Goal: Task Accomplishment & Management: Complete application form

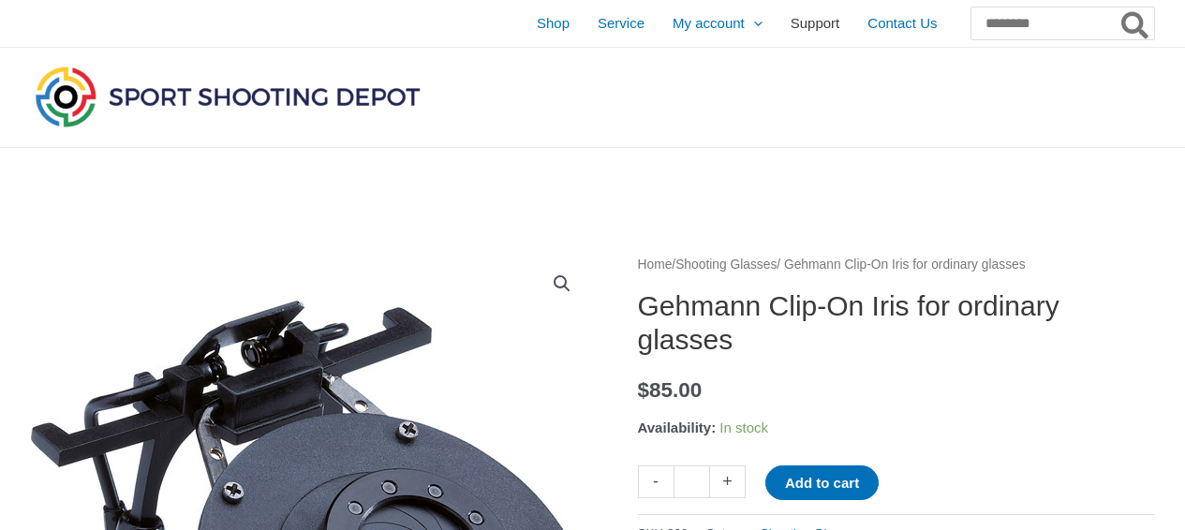
click at [790, 25] on span "Support" at bounding box center [815, 23] width 50 height 47
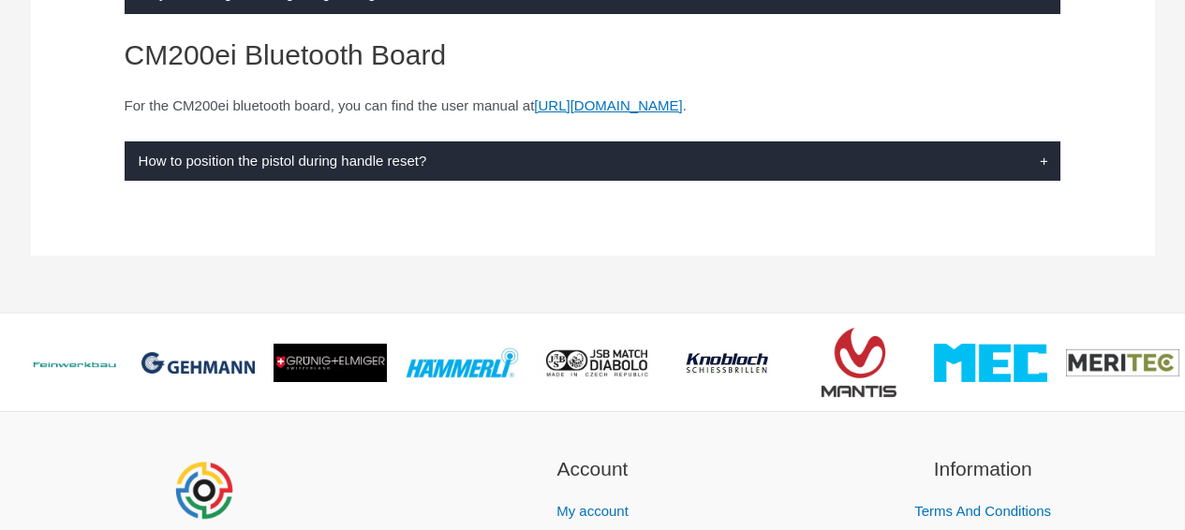
scroll to position [636, 0]
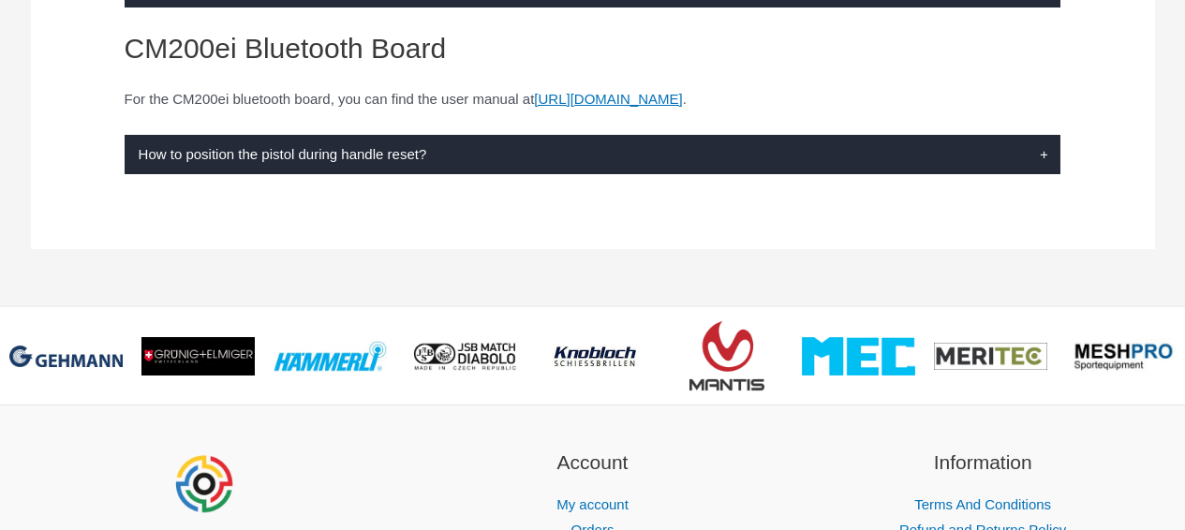
click at [434, 144] on label "How to position the pistol during handle reset?" at bounding box center [593, 155] width 936 height 40
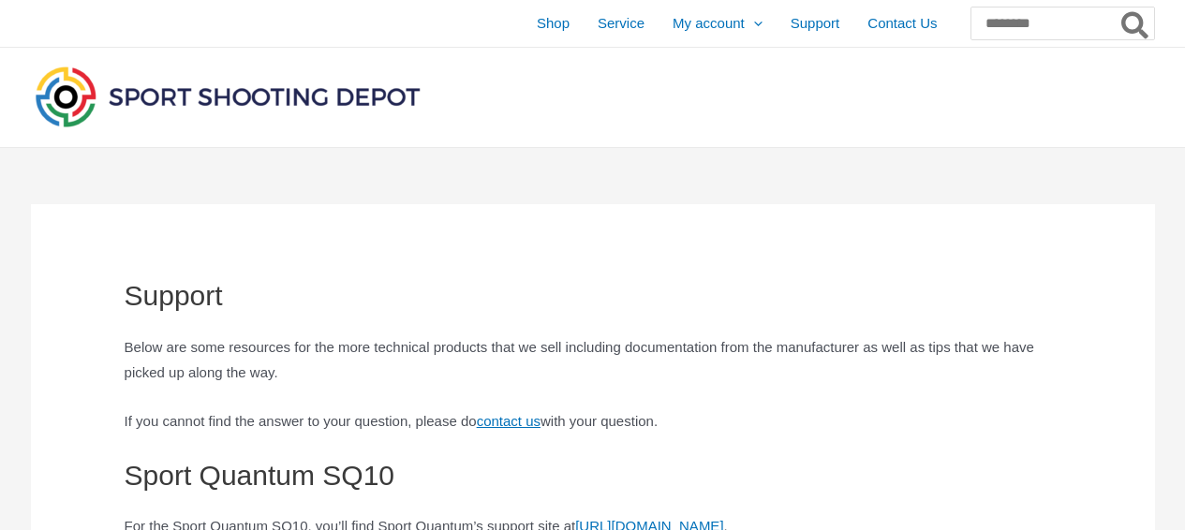
scroll to position [0, 0]
click at [537, 27] on span "Shop" at bounding box center [553, 23] width 33 height 47
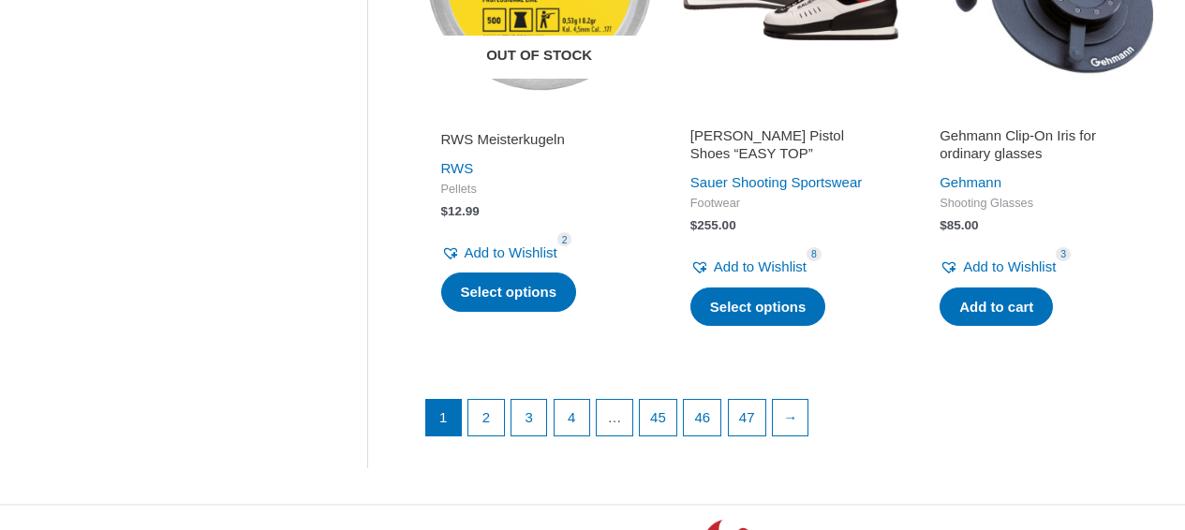
scroll to position [2587, 0]
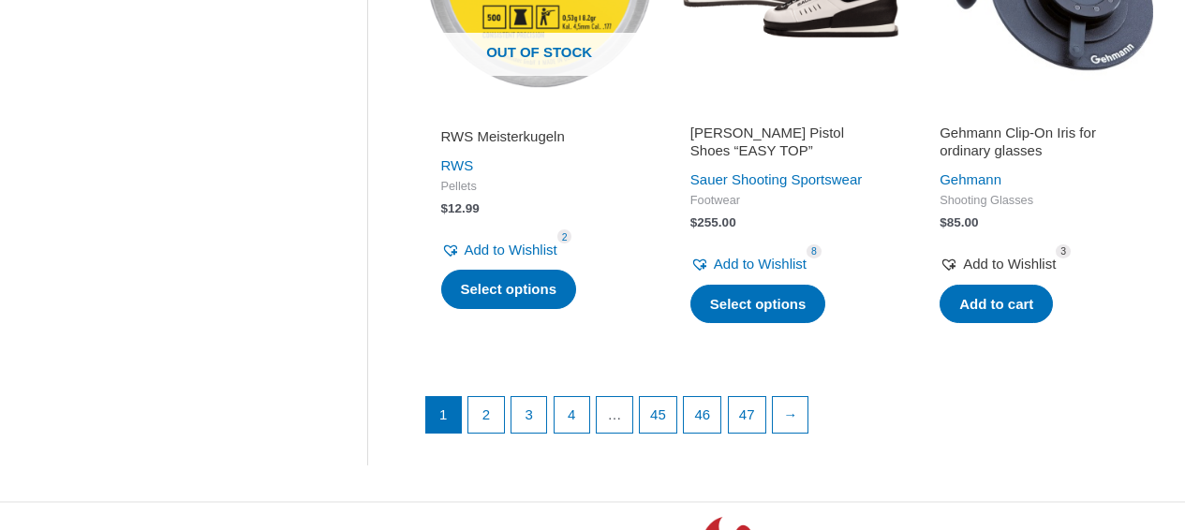
click at [1007, 256] on span "Add to Wishlist" at bounding box center [1009, 264] width 93 height 16
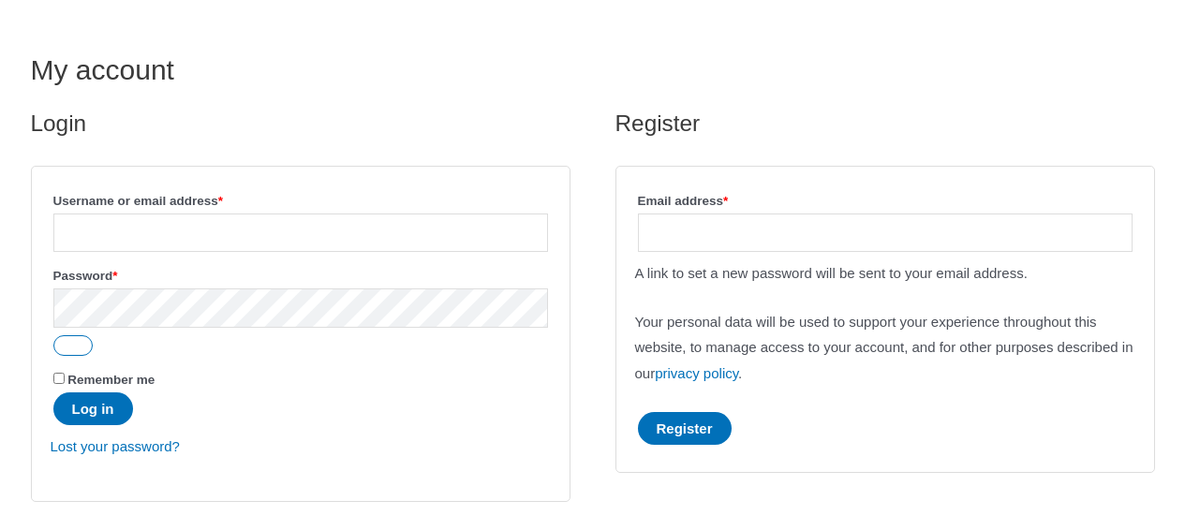
scroll to position [148, 0]
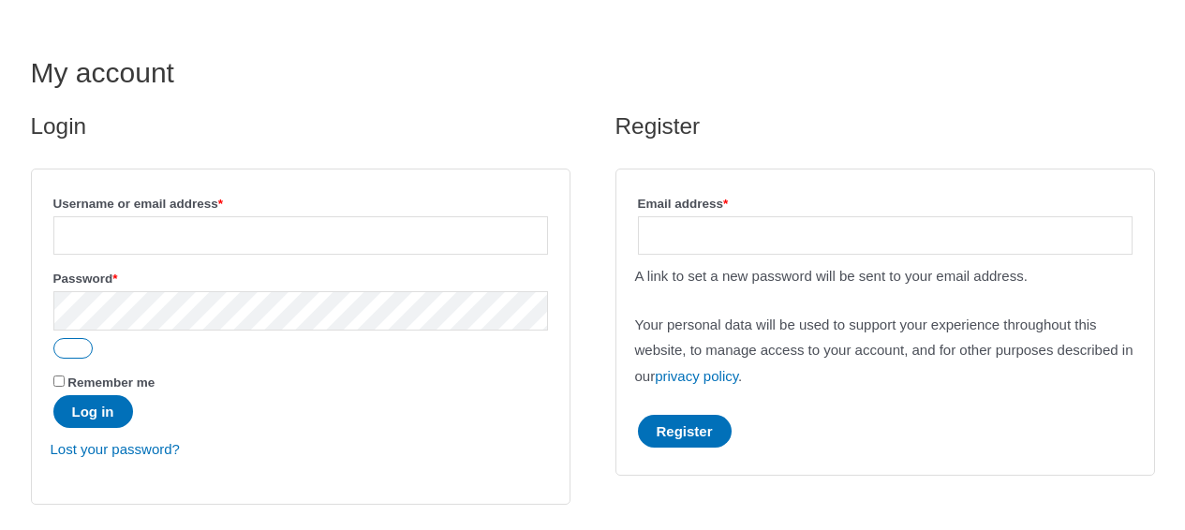
click at [668, 240] on input "Email address * Required" at bounding box center [885, 235] width 494 height 38
type input "**********"
click at [705, 432] on button "Register" at bounding box center [685, 431] width 94 height 33
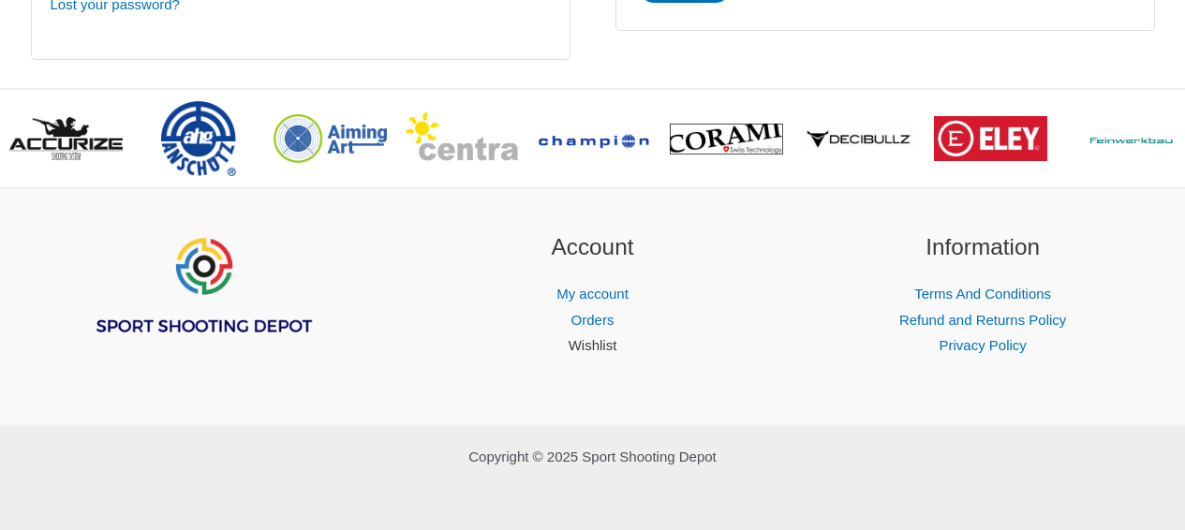
scroll to position [599, 0]
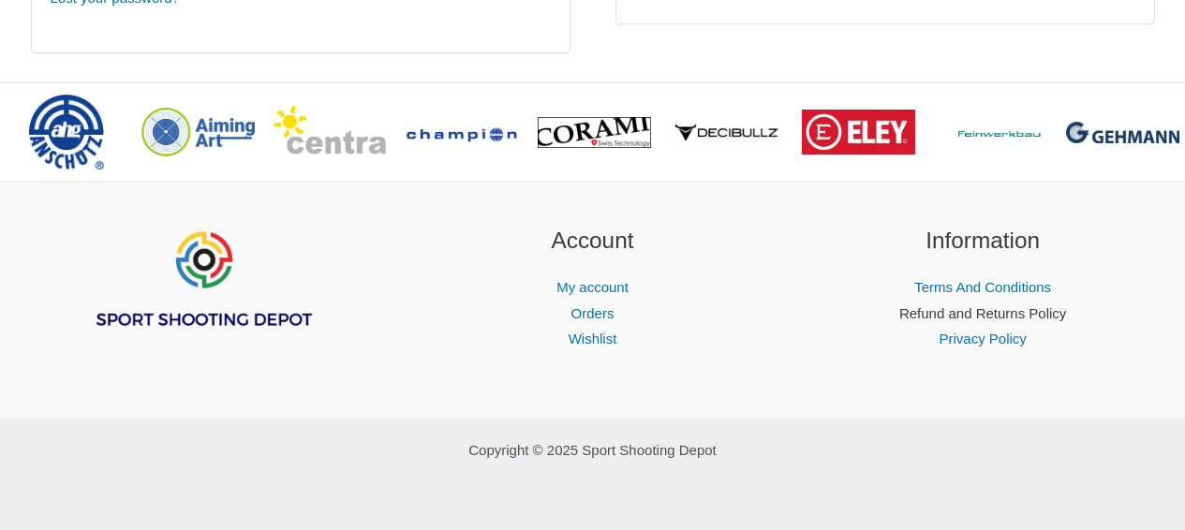
click at [961, 319] on link "Refund and Returns Policy" at bounding box center [982, 313] width 167 height 16
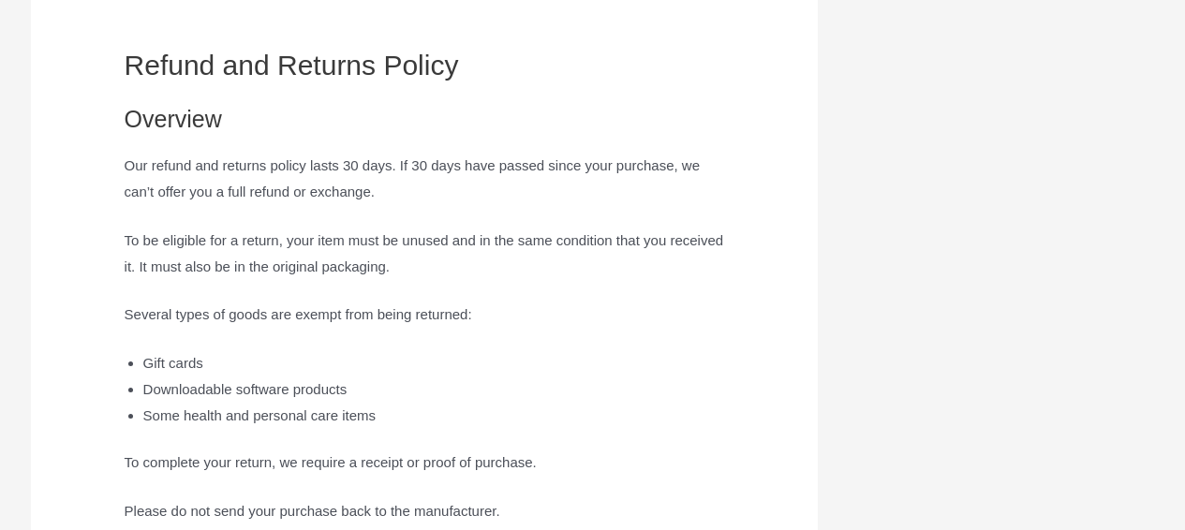
scroll to position [238, 0]
